Goal: Task Accomplishment & Management: Complete application form

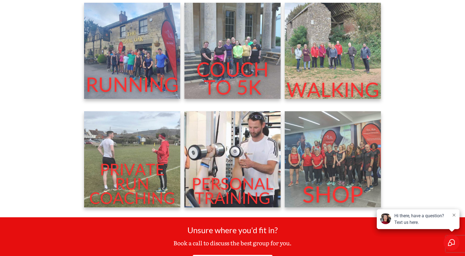
scroll to position [228, 0]
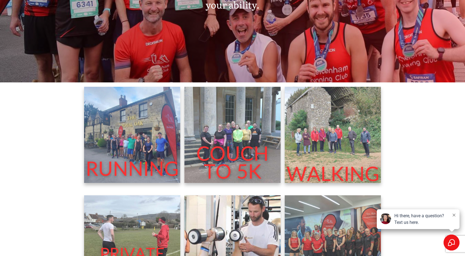
scroll to position [144, 0]
click at [144, 159] on img at bounding box center [132, 135] width 96 height 96
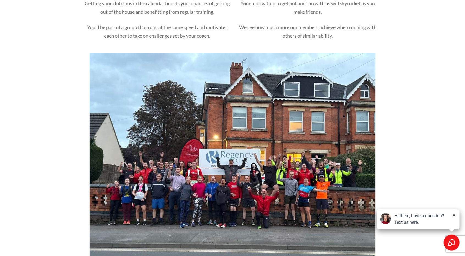
scroll to position [346, 0]
